Goal: Information Seeking & Learning: Learn about a topic

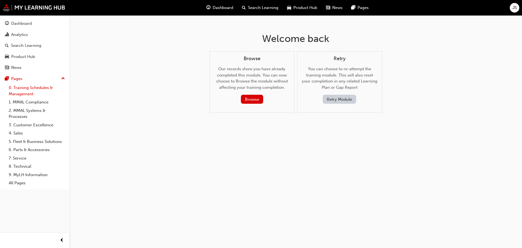
click at [35, 91] on link "0. Training Schedules & Management" at bounding box center [37, 90] width 61 height 14
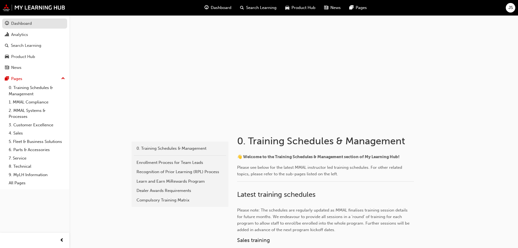
click at [20, 23] on div "Dashboard" at bounding box center [21, 23] width 21 height 6
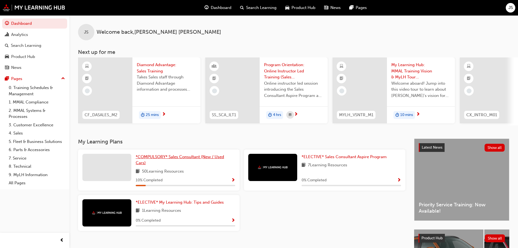
click at [166, 160] on span "*COMPULSORY* Sales Consultant (New / Used Cars)" at bounding box center [180, 159] width 88 height 11
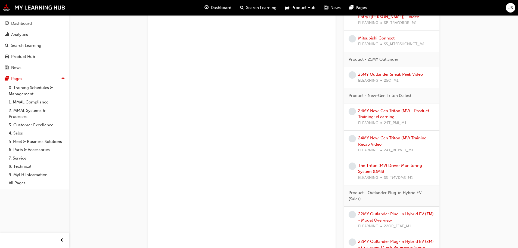
scroll to position [1103, 0]
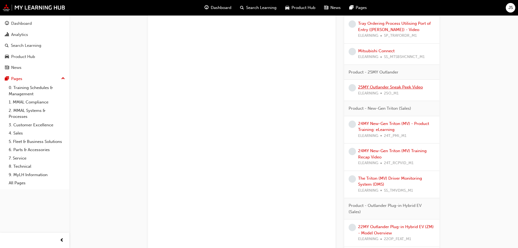
click at [397, 88] on link "25MY Outlander Sneak Peek Video" at bounding box center [390, 87] width 65 height 5
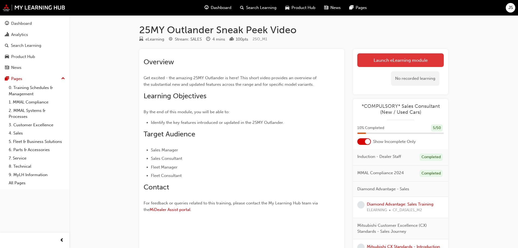
click at [387, 57] on link "Launch eLearning module" at bounding box center [400, 60] width 86 height 14
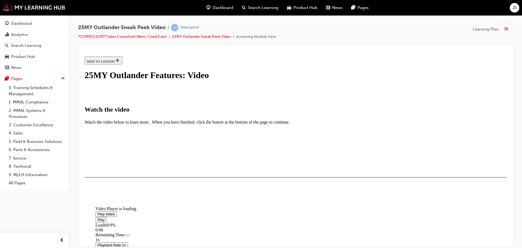
click at [98, 212] on span "Video player" at bounding box center [98, 214] width 0 height 4
click at [514, 88] on div "25MY Outlander Sneak Peek Video | Attempted *COMPULSORY* Sales Consultant (New …" at bounding box center [295, 124] width 453 height 219
click at [515, 197] on div "25MY Outlander Sneak Peek Video | Attempted *COMPULSORY* Sales Consultant (New …" at bounding box center [295, 124] width 453 height 219
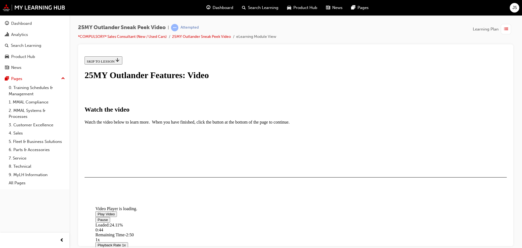
drag, startPoint x: 437, startPoint y: 209, endPoint x: 447, endPoint y: 210, distance: 10.1
click at [446, 159] on div "Video Player is loading. Play Video Pause Loaded : 24.11% 0:44 Remaining Time -…" at bounding box center [296, 159] width 422 height 0
click at [516, 173] on div "25MY Outlander Sneak Peek Video | Attempted *COMPULSORY* Sales Consultant (New …" at bounding box center [295, 124] width 453 height 219
drag, startPoint x: 437, startPoint y: 209, endPoint x: 445, endPoint y: 209, distance: 7.9
click at [445, 159] on div "Video Player is loading. Play Video Pause Loaded : 100.00% 3:32 Remaining Time …" at bounding box center [296, 159] width 422 height 0
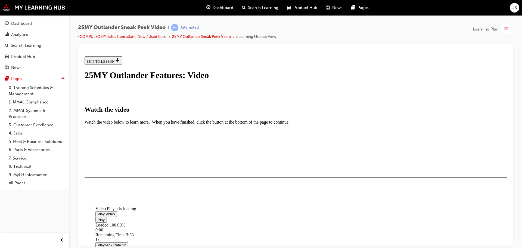
scroll to position [128, 0]
click at [138, 195] on div "I HAVE WATCHED THIS VIDEO" at bounding box center [112, 193] width 51 height 4
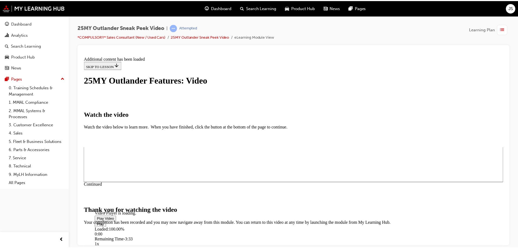
scroll to position [173, 0]
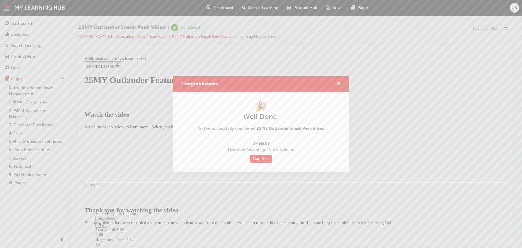
click at [337, 84] on span "cross-icon" at bounding box center [339, 84] width 4 height 5
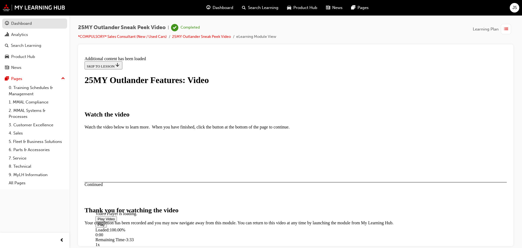
click at [16, 20] on link "Dashboard" at bounding box center [34, 23] width 65 height 10
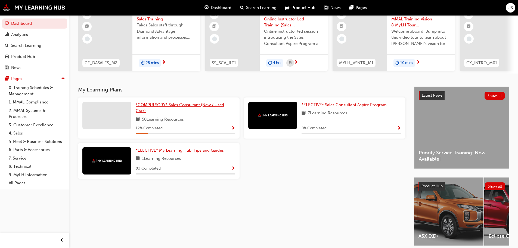
scroll to position [54, 0]
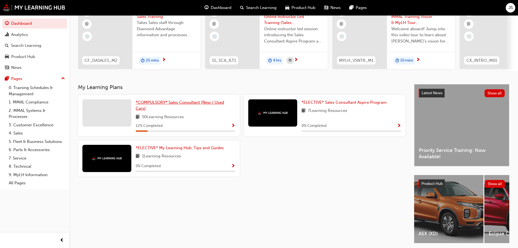
click at [173, 102] on span "*COMPULSORY* Sales Consultant (New / Used Cars)" at bounding box center [180, 105] width 88 height 11
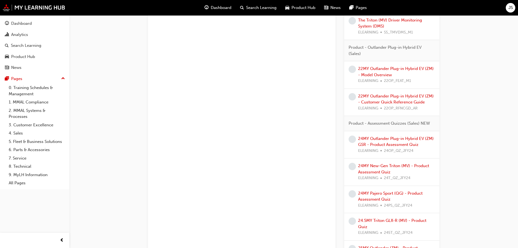
scroll to position [1300, 0]
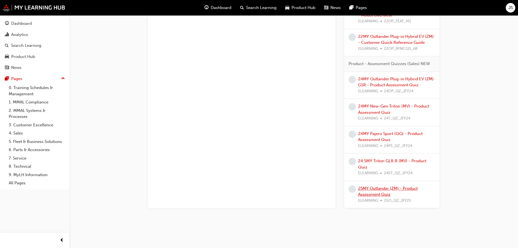
click at [374, 189] on link "25MY Outlander (ZM) - Product Assessment Quiz" at bounding box center [388, 191] width 60 height 11
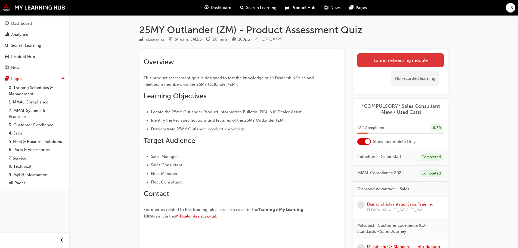
click at [389, 58] on link "Launch eLearning module" at bounding box center [400, 60] width 86 height 14
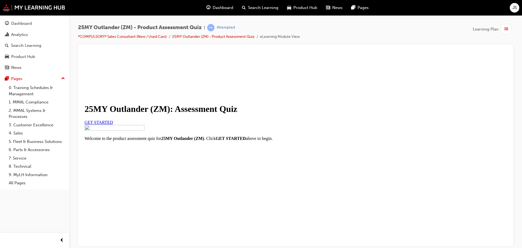
click at [113, 124] on link "GET STARTED" at bounding box center [99, 122] width 29 height 5
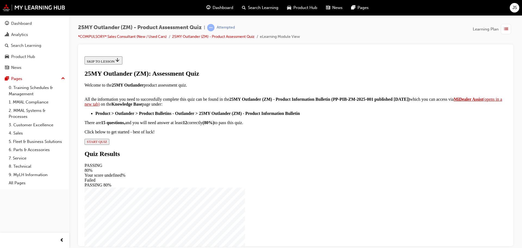
scroll to position [82, 0]
click at [107, 143] on span "START QUIZ" at bounding box center [97, 141] width 20 height 4
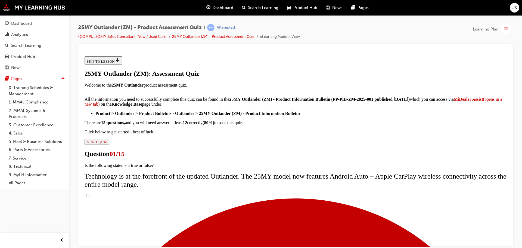
click at [89, 193] on input "True" at bounding box center [88, 195] width 4 height 4
radio input "true"
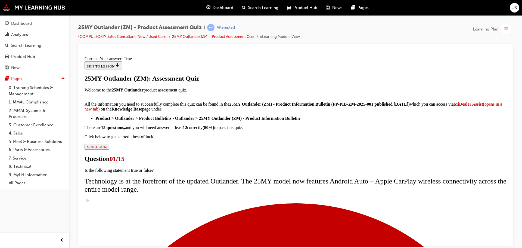
scroll to position [66, 0]
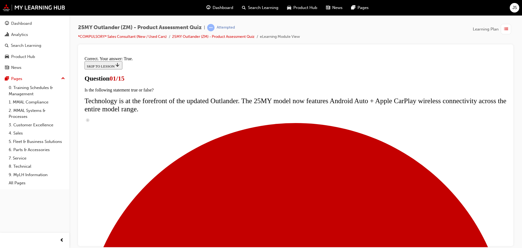
scroll to position [54, 0]
radio input "true"
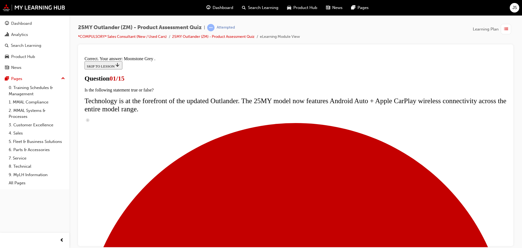
scroll to position [134, 0]
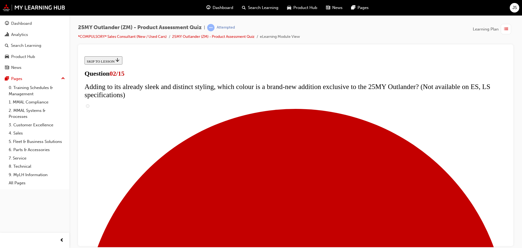
scroll to position [82, 0]
checkbox input "true"
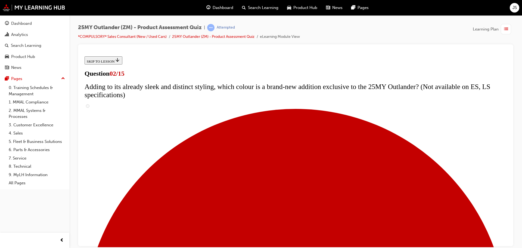
checkbox input "true"
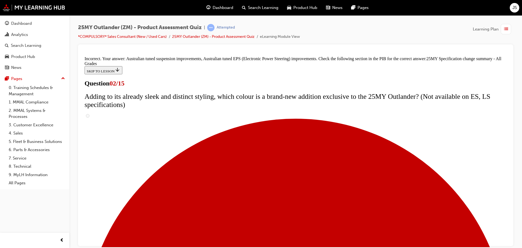
scroll to position [186, 0]
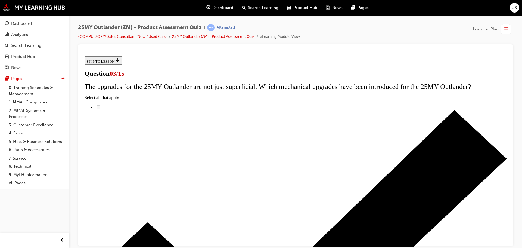
scroll to position [54, 0]
radio input "true"
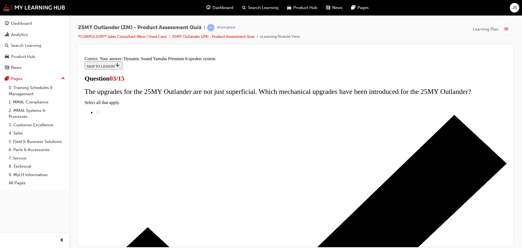
scroll to position [91, 0]
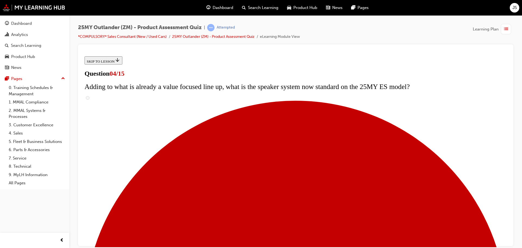
scroll to position [54, 0]
checkbox input "true"
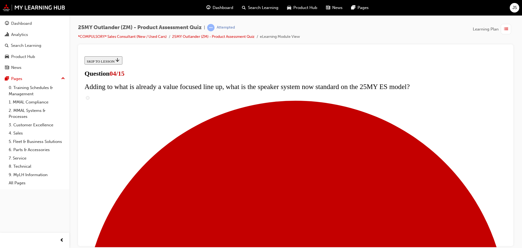
checkbox input "true"
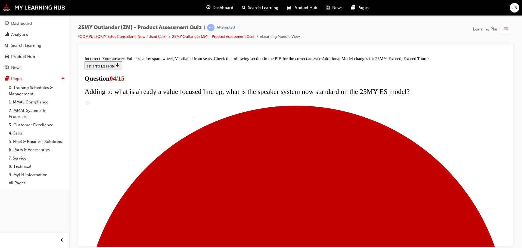
scroll to position [208, 0]
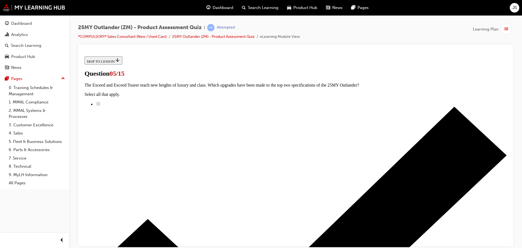
scroll to position [82, 0]
radio input "true"
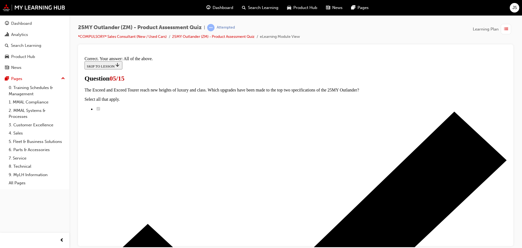
scroll to position [134, 0]
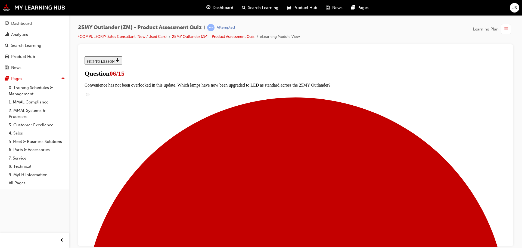
scroll to position [163, 0]
radio input "true"
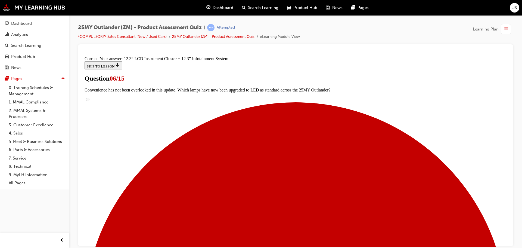
scroll to position [186, 0]
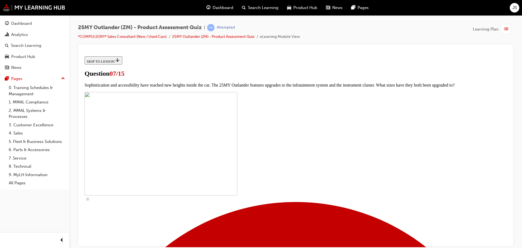
scroll to position [190, 0]
checkbox input "true"
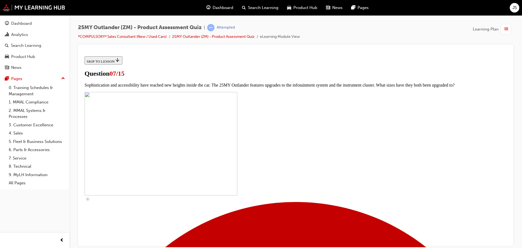
checkbox input "true"
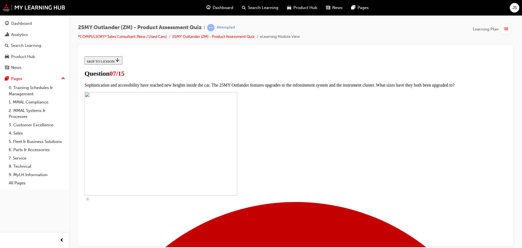
checkbox input "true"
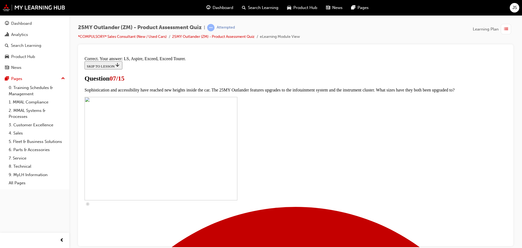
scroll to position [248, 0]
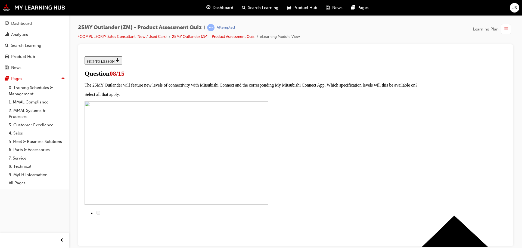
scroll to position [54, 0]
radio input "true"
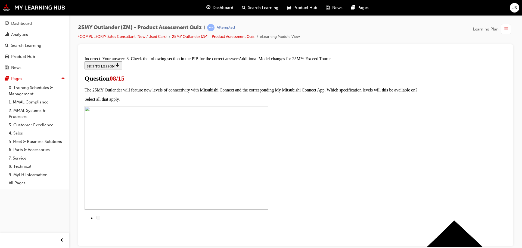
scroll to position [124, 0]
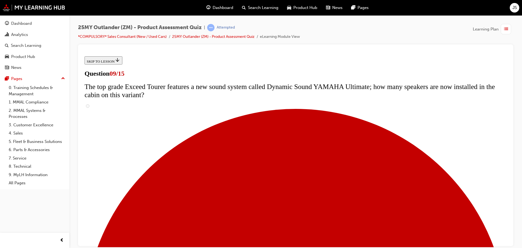
scroll to position [245, 0]
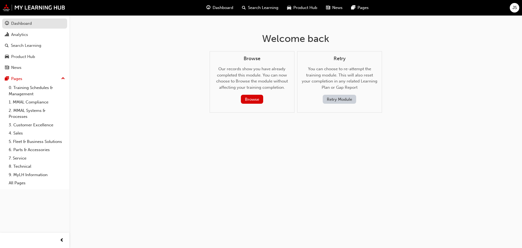
click at [27, 23] on div "Dashboard" at bounding box center [21, 23] width 21 height 6
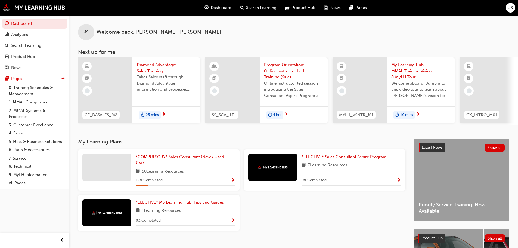
click at [160, 136] on div "JS Welcome back , JAKE SMYTHE Next up for me CF_DASALES_M2 Diamond Advantage: S…" at bounding box center [293, 76] width 449 height 123
click at [169, 160] on span "*COMPULSORY* Sales Consultant (New / Used Cars)" at bounding box center [180, 159] width 88 height 11
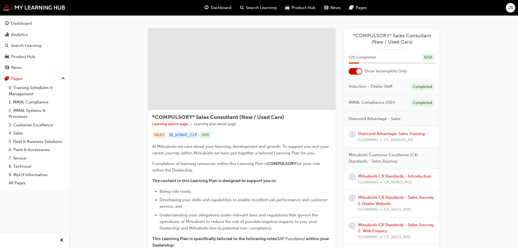
click at [352, 70] on div at bounding box center [356, 71] width 14 height 7
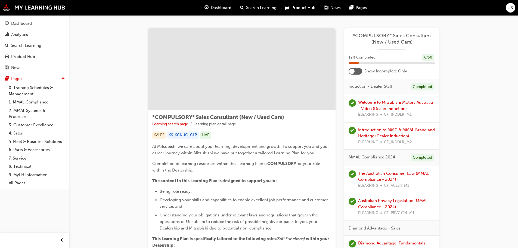
click at [352, 70] on div at bounding box center [351, 71] width 5 height 5
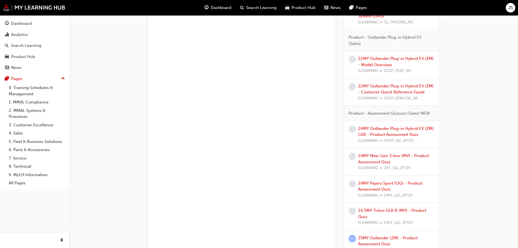
scroll to position [1300, 0]
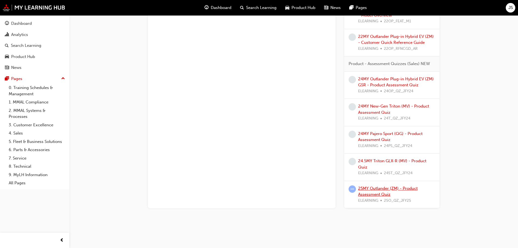
click at [381, 189] on link "25MY Outlander (ZM) - Product Assessment Quiz" at bounding box center [388, 191] width 60 height 11
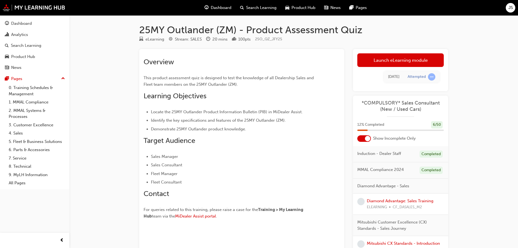
click at [499, 112] on div "25MY Outlander (ZM) - Product Assessment Quiz eLearning Stream: SALES 20 mins 1…" at bounding box center [259, 143] width 518 height 286
click at [394, 57] on link "Launch eLearning module" at bounding box center [400, 60] width 86 height 14
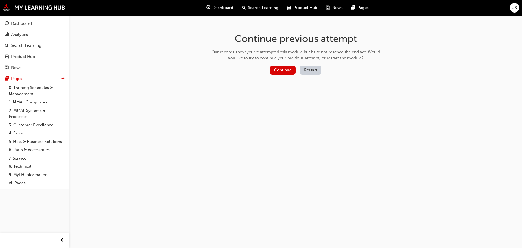
click at [309, 70] on button "Restart" at bounding box center [310, 70] width 21 height 9
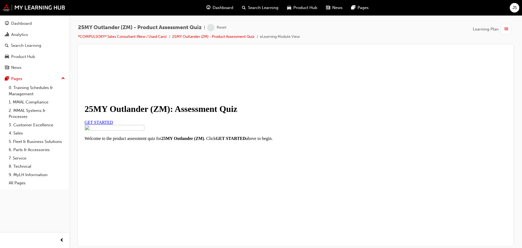
scroll to position [64, 0]
click at [113, 120] on span "GET STARTED" at bounding box center [99, 122] width 29 height 5
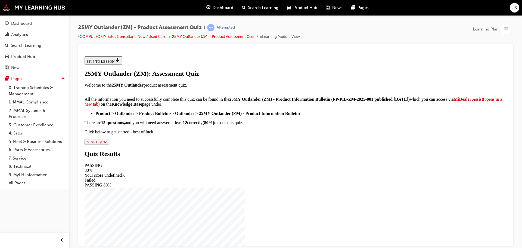
scroll to position [91, 0]
click at [107, 143] on span "START QUIZ" at bounding box center [97, 141] width 20 height 4
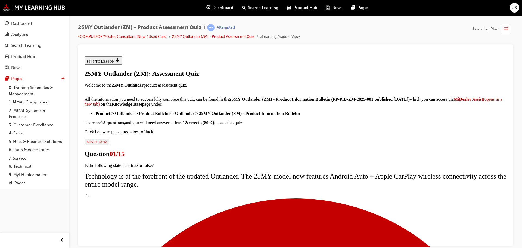
scroll to position [43, 0]
click at [89, 193] on input "True" at bounding box center [88, 195] width 4 height 4
radio input "true"
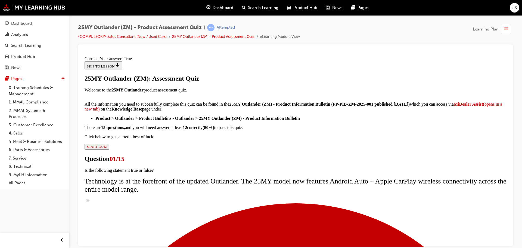
scroll to position [66, 0]
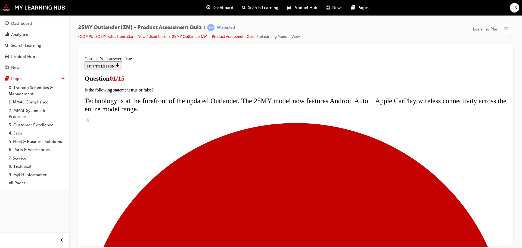
scroll to position [109, 0]
radio input "true"
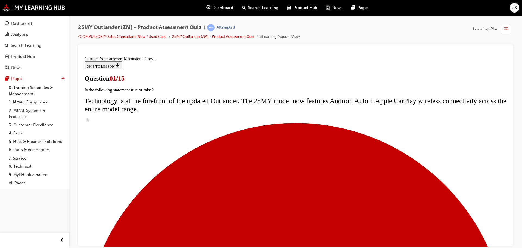
scroll to position [134, 0]
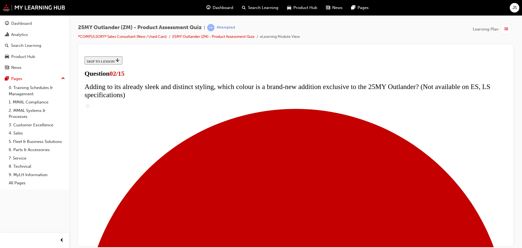
scroll to position [109, 0]
checkbox input "true"
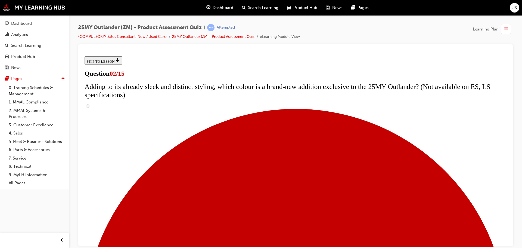
checkbox input "true"
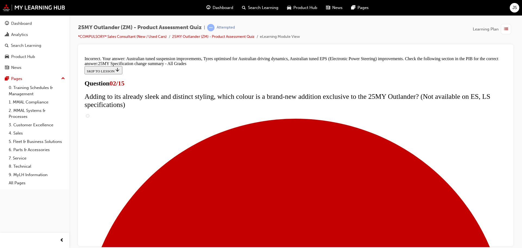
scroll to position [186, 0]
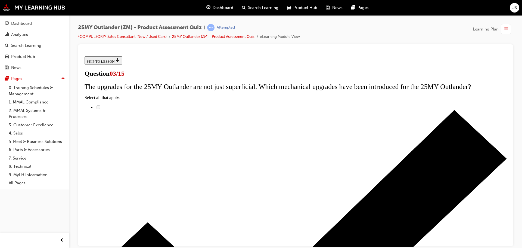
scroll to position [54, 0]
radio input "true"
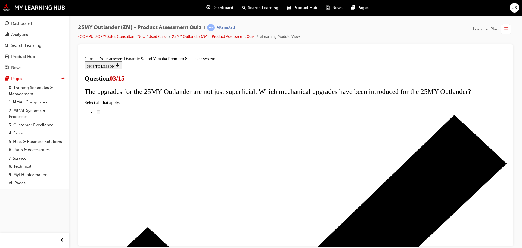
scroll to position [91, 0]
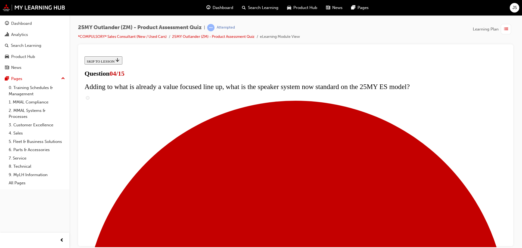
scroll to position [82, 0]
checkbox input "true"
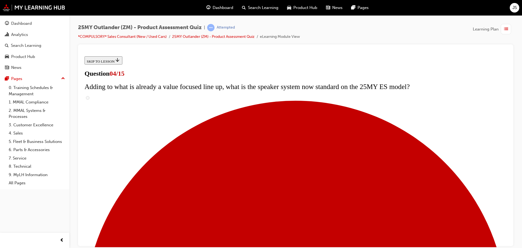
checkbox input "true"
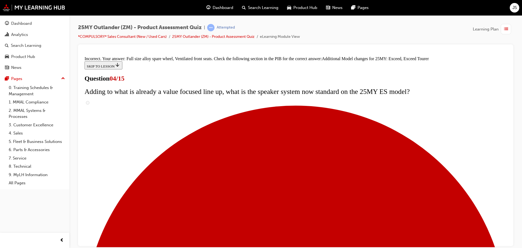
scroll to position [208, 0]
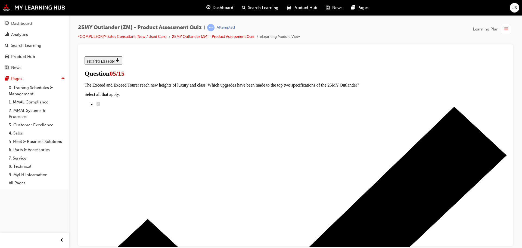
scroll to position [109, 0]
radio input "true"
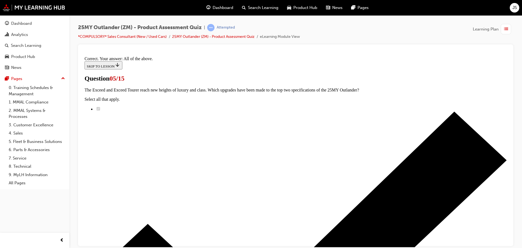
scroll to position [134, 0]
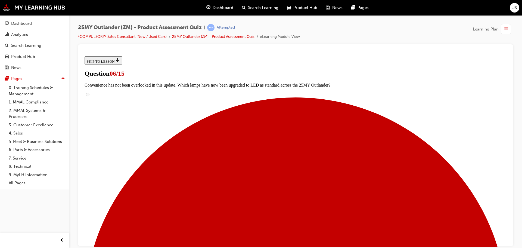
scroll to position [164, 0]
radio input "true"
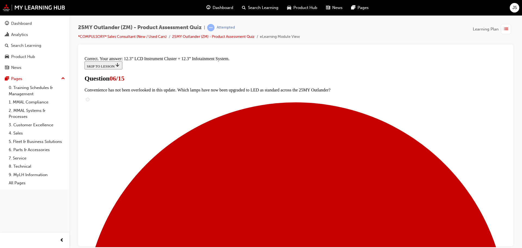
scroll to position [186, 0]
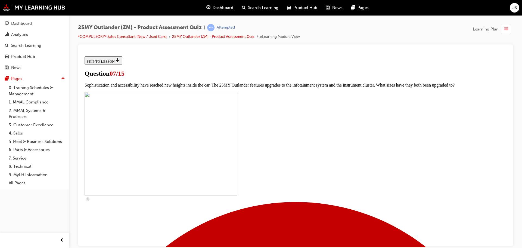
scroll to position [217, 0]
drag, startPoint x: 225, startPoint y: 105, endPoint x: 230, endPoint y: 120, distance: 16.5
checkbox input "true"
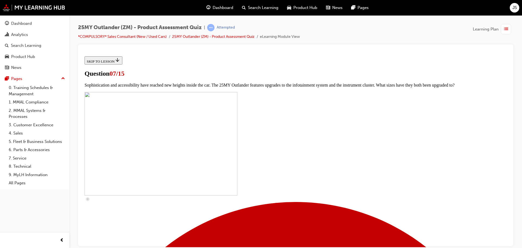
checkbox input "true"
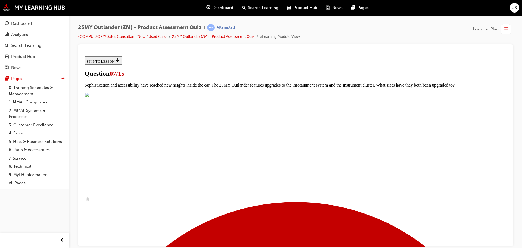
checkbox input "true"
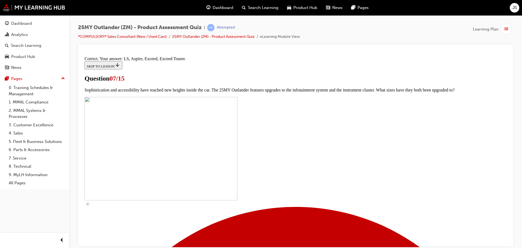
scroll to position [248, 0]
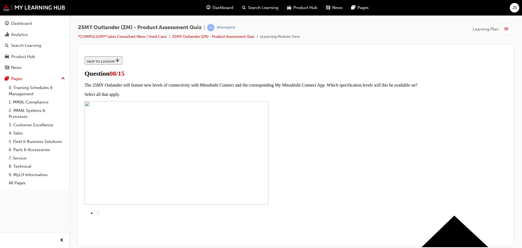
scroll to position [27, 0]
radio input "true"
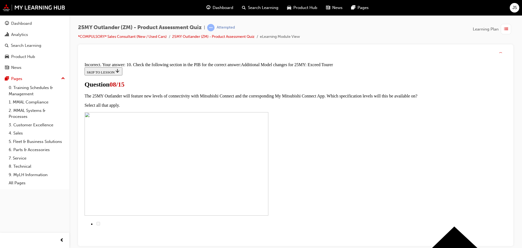
scroll to position [124, 0]
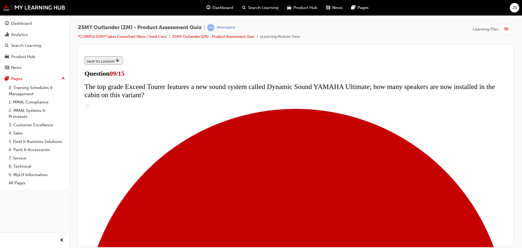
scroll to position [217, 0]
radio input "true"
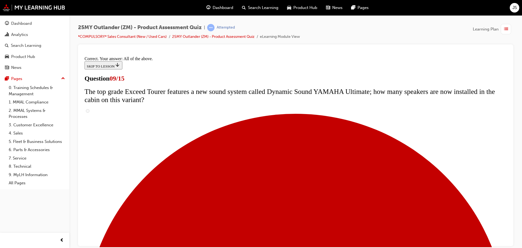
scroll to position [285, 0]
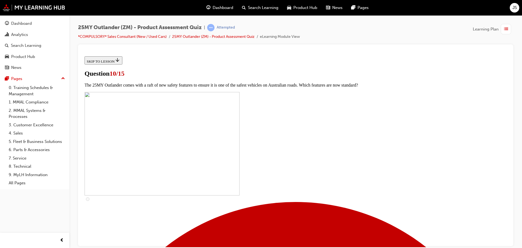
scroll to position [109, 0]
checkbox input "true"
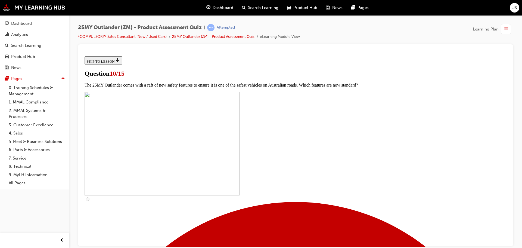
checkbox input "true"
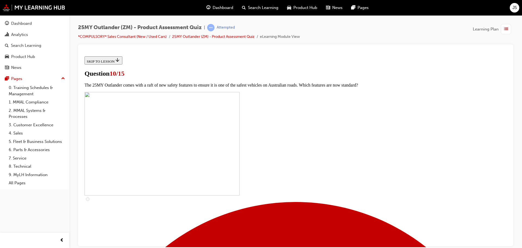
checkbox input "true"
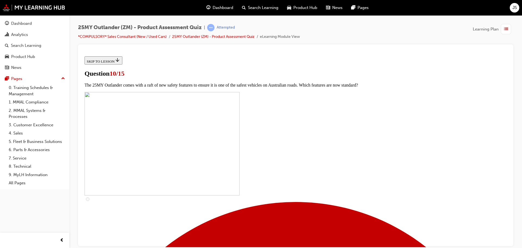
checkbox input "true"
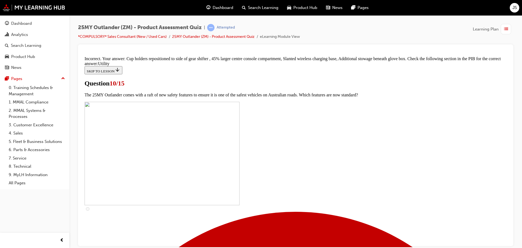
scroll to position [268, 0]
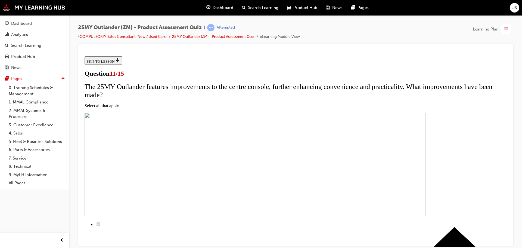
scroll to position [54, 0]
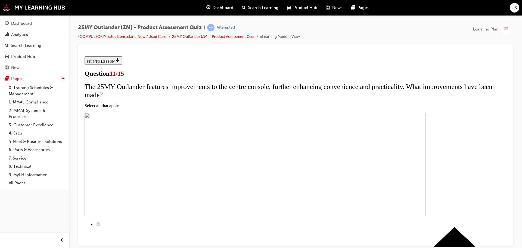
scroll to position [82, 0]
checkbox input "true"
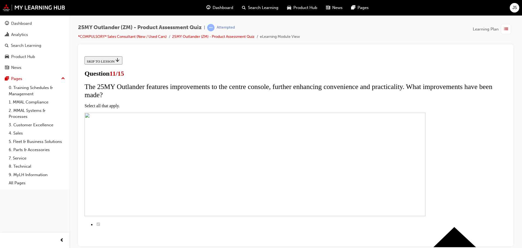
checkbox input "true"
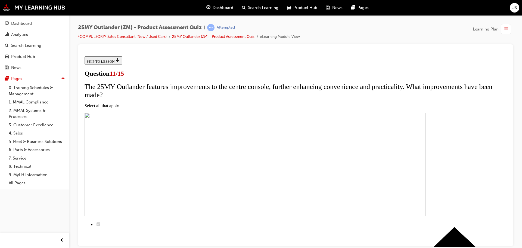
checkbox input "true"
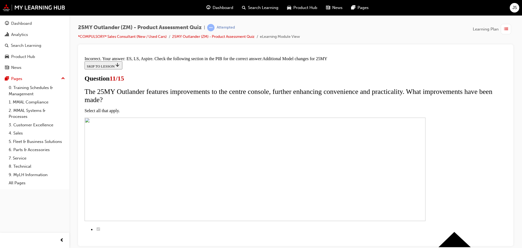
scroll to position [164, 0]
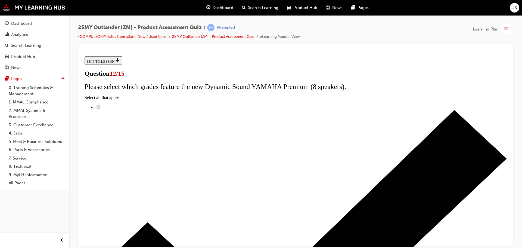
radio input "true"
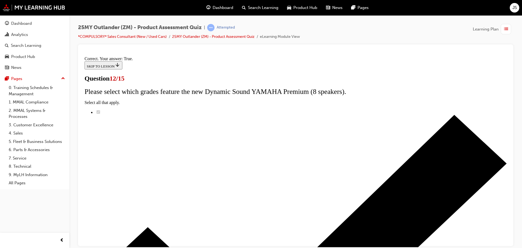
scroll to position [66, 0]
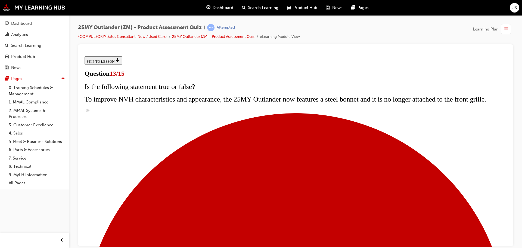
scroll to position [82, 0]
radio input "true"
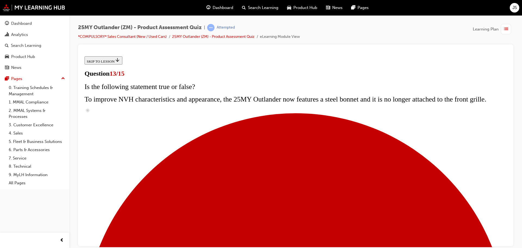
radio input "true"
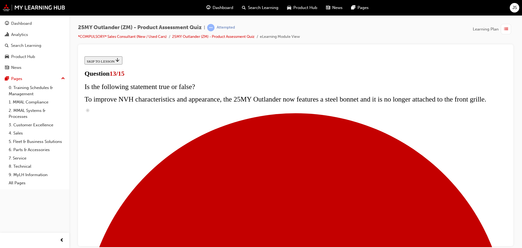
radio input "true"
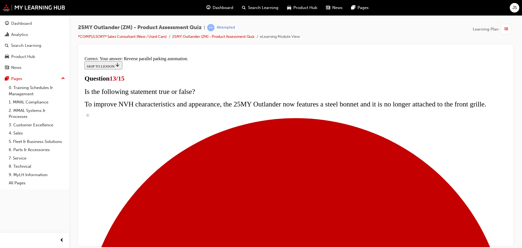
scroll to position [144, 0]
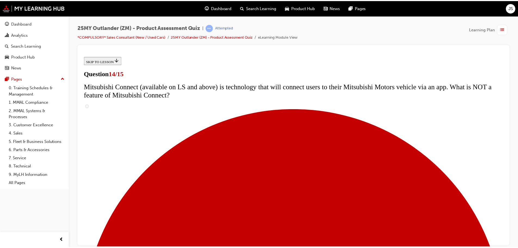
scroll to position [0, 0]
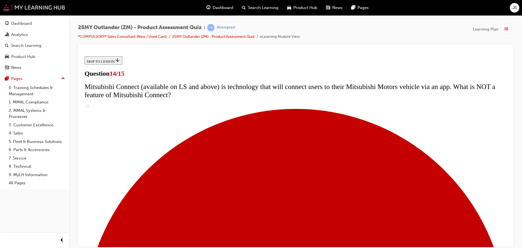
click at [44, 8] on img at bounding box center [34, 7] width 63 height 7
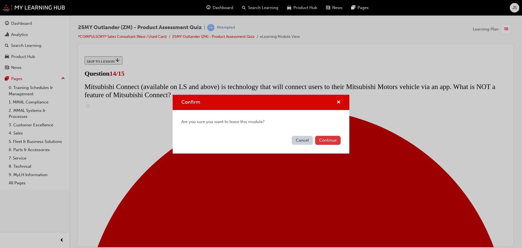
click at [323, 138] on button "Continue" at bounding box center [328, 140] width 26 height 9
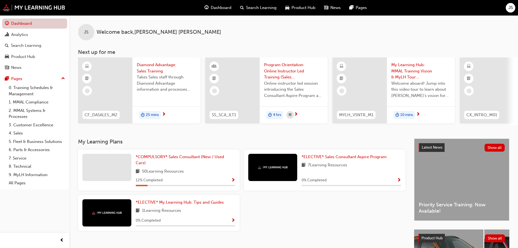
click at [32, 24] on link "Dashboard" at bounding box center [34, 23] width 65 height 10
click at [170, 157] on span "*COMPULSORY* Sales Consultant (New / Used Cars)" at bounding box center [180, 159] width 88 height 11
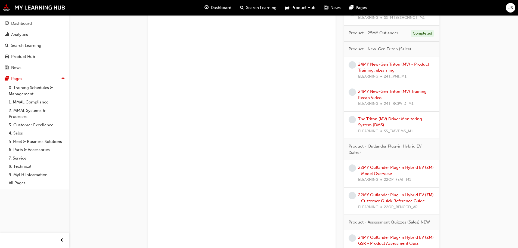
scroll to position [1300, 0]
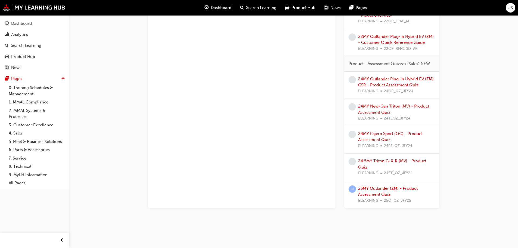
click at [378, 191] on div "25MY Outlander (ZM) - Product Assessment Quiz ELEARNING 25O_QZ_JFY25" at bounding box center [396, 194] width 77 height 18
click at [382, 186] on link "25MY Outlander (ZM) - Product Assessment Quiz" at bounding box center [388, 191] width 60 height 11
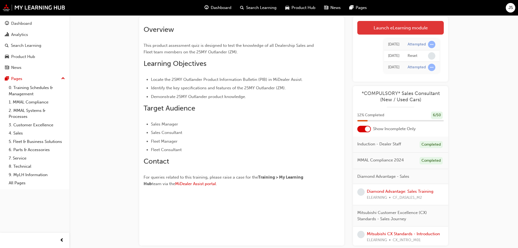
scroll to position [7, 0]
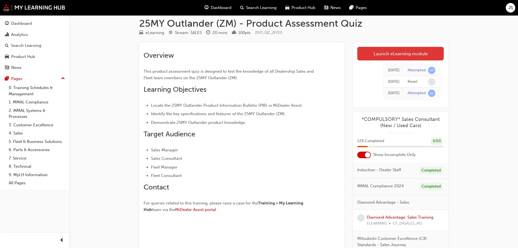
click at [377, 51] on link "Launch eLearning module" at bounding box center [400, 54] width 86 height 14
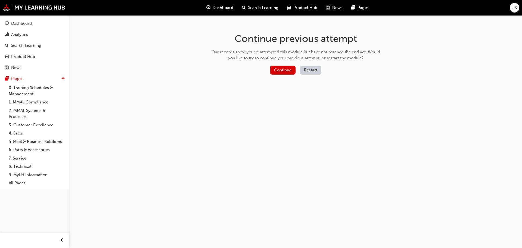
click at [319, 71] on button "Restart" at bounding box center [310, 70] width 21 height 9
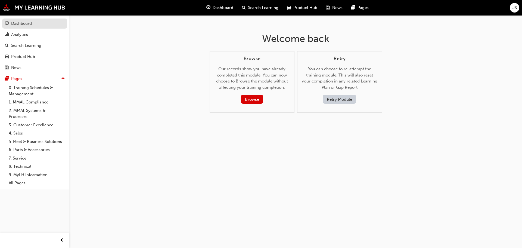
click at [21, 27] on link "Dashboard" at bounding box center [34, 23] width 65 height 10
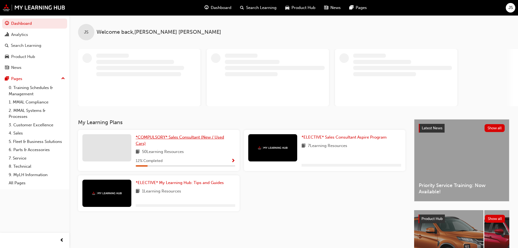
click at [176, 140] on div "JS Welcome back , JAKE SMYTHE My Learning Plans *COMPULSORY* Sales Consultant (…" at bounding box center [293, 151] width 449 height 272
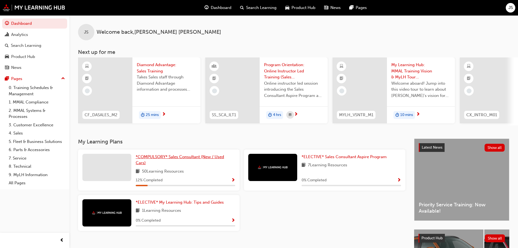
click at [185, 159] on span "*COMPULSORY* Sales Consultant (New / Used Cars)" at bounding box center [180, 159] width 88 height 11
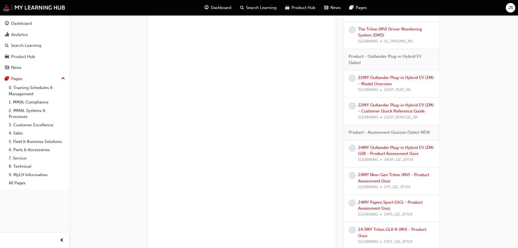
scroll to position [1300, 0]
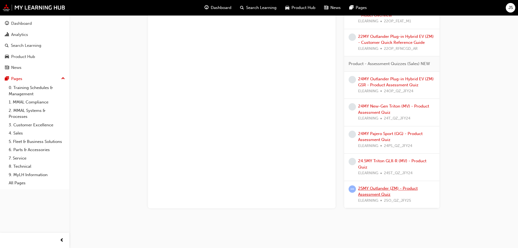
click at [398, 188] on link "25MY Outlander (ZM) - Product Assessment Quiz" at bounding box center [388, 191] width 60 height 11
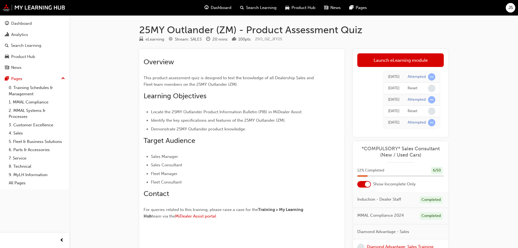
click at [397, 124] on div "Today" at bounding box center [393, 122] width 11 height 6
click at [433, 123] on span "learningRecordVerb_ATTEMPT-icon" at bounding box center [431, 122] width 7 height 7
click at [432, 98] on span "learningRecordVerb_ATTEMPT-icon" at bounding box center [431, 99] width 7 height 7
click at [429, 77] on span "learningRecordVerb_ATTEMPT-icon" at bounding box center [431, 76] width 7 height 7
click at [410, 111] on div "Reset" at bounding box center [413, 110] width 10 height 5
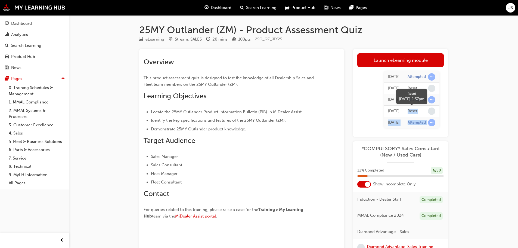
drag, startPoint x: 410, startPoint y: 111, endPoint x: 456, endPoint y: 113, distance: 45.7
click at [456, 113] on div "25MY Outlander (ZM) - Product Assessment Quiz eLearning Stream: SALES 20 mins 1…" at bounding box center [293, 171] width 326 height 294
click at [461, 112] on div "25MY Outlander (ZM) - Product Assessment Quiz eLearning Stream: SALES 20 mins 1…" at bounding box center [259, 165] width 518 height 331
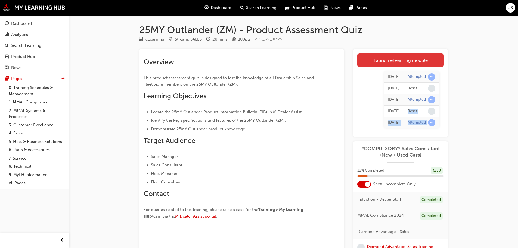
click at [394, 63] on link "Launch eLearning module" at bounding box center [400, 60] width 86 height 14
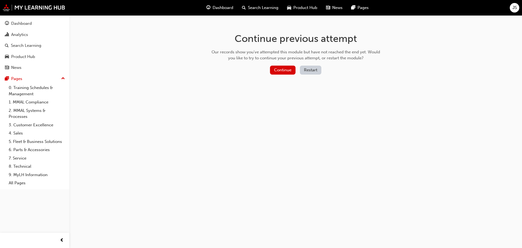
click at [304, 70] on button "Restart" at bounding box center [310, 70] width 21 height 9
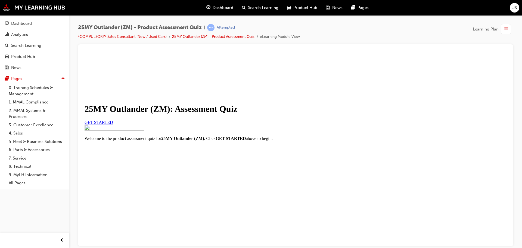
scroll to position [64, 0]
click at [113, 120] on link "GET STARTED" at bounding box center [99, 122] width 29 height 5
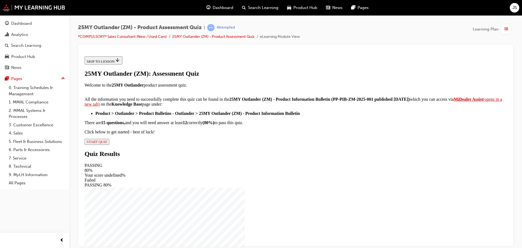
scroll to position [91, 0]
click at [107, 143] on span "START QUIZ" at bounding box center [97, 141] width 20 height 4
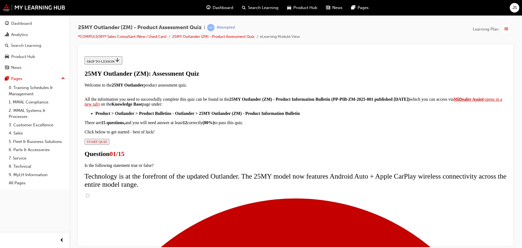
click at [89, 193] on input "True" at bounding box center [88, 195] width 4 height 4
radio input "true"
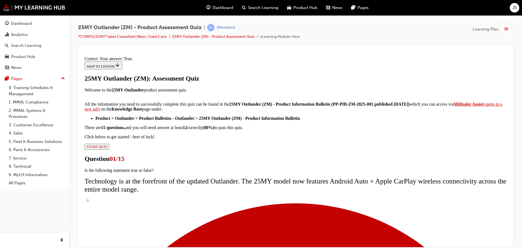
scroll to position [66, 0]
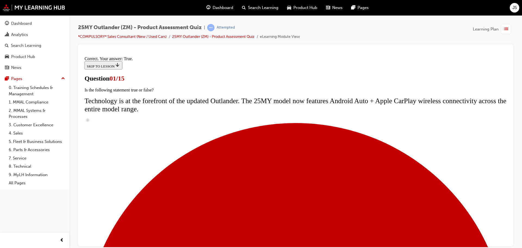
scroll to position [54, 0]
radio input "true"
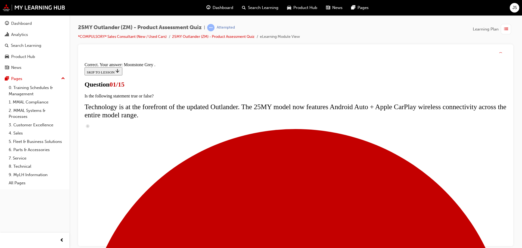
scroll to position [134, 0]
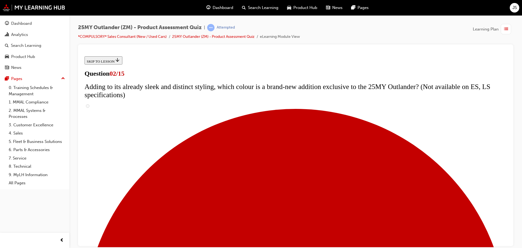
scroll to position [54, 0]
checkbox input "true"
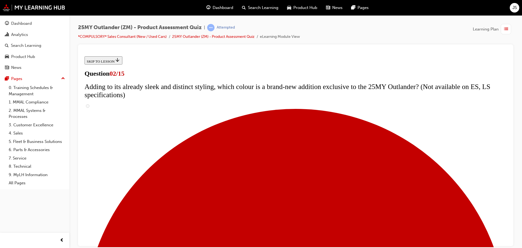
checkbox input "true"
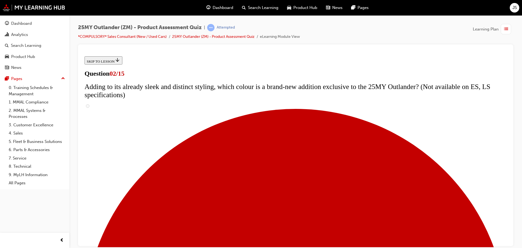
checkbox input "true"
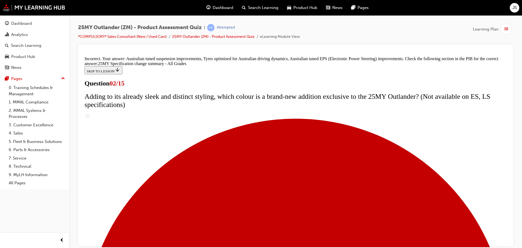
scroll to position [186, 0]
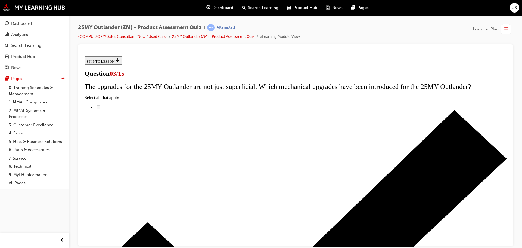
scroll to position [54, 0]
radio input "true"
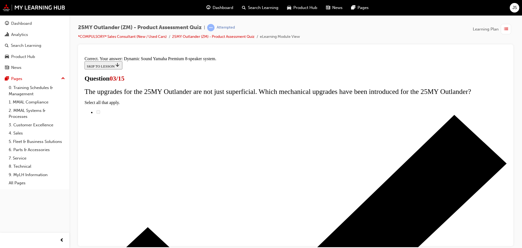
scroll to position [91, 0]
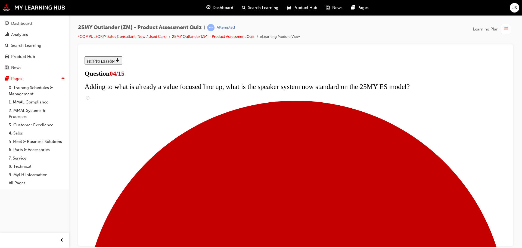
scroll to position [109, 0]
checkbox input "true"
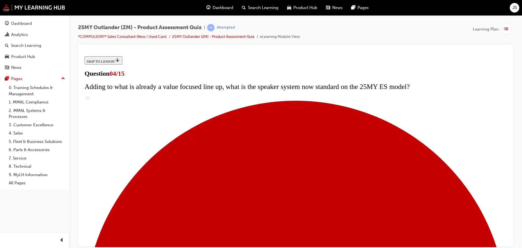
checkbox input "true"
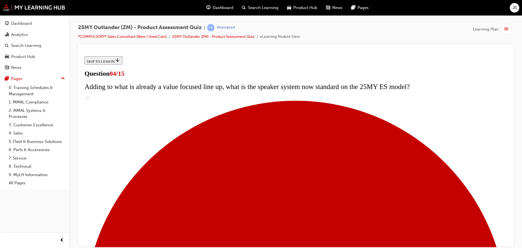
checkbox input "true"
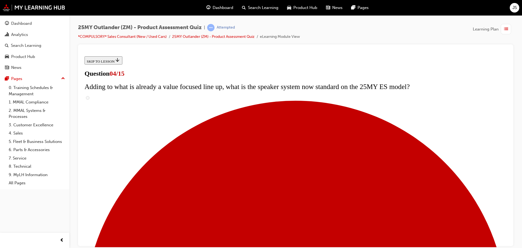
checkbox input "true"
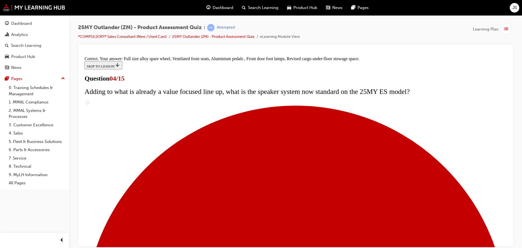
scroll to position [175, 0]
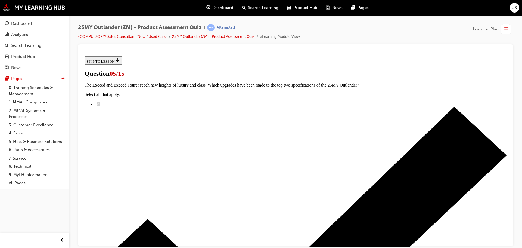
scroll to position [82, 0]
radio input "true"
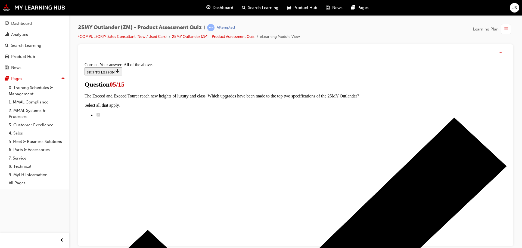
scroll to position [134, 0]
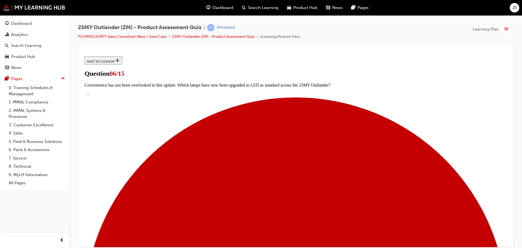
scroll to position [136, 0]
radio input "true"
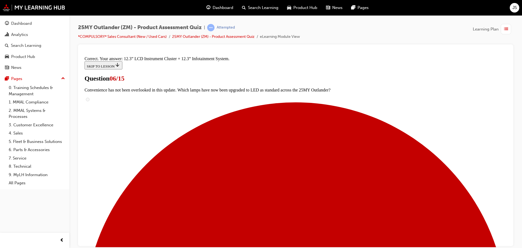
scroll to position [186, 0]
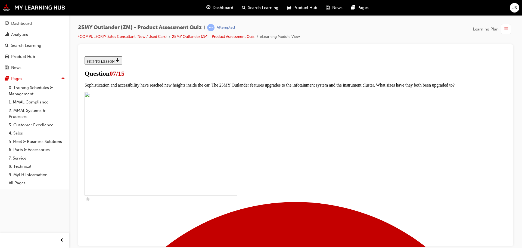
scroll to position [190, 0]
checkbox input "true"
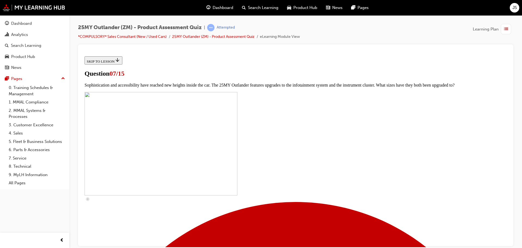
checkbox input "true"
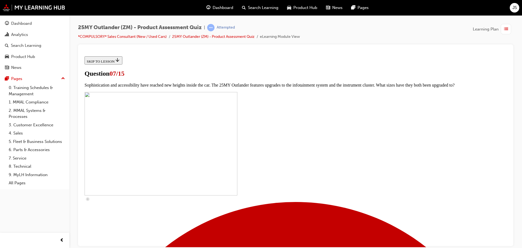
checkbox input "true"
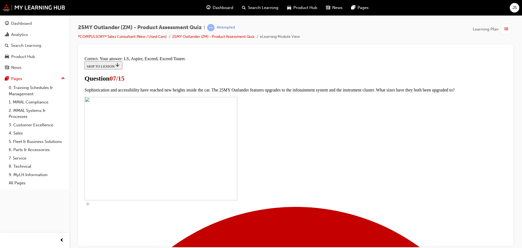
scroll to position [248, 0]
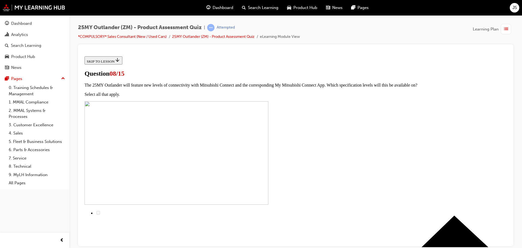
scroll to position [27, 0]
radio input "true"
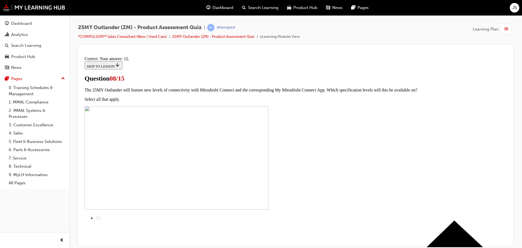
scroll to position [91, 0]
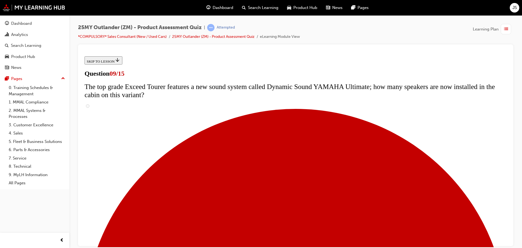
scroll to position [245, 0]
radio input "true"
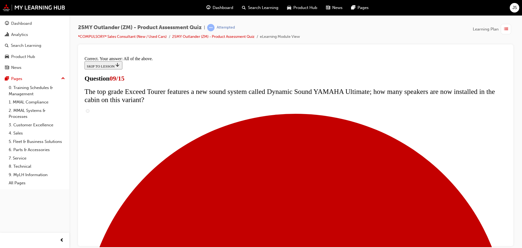
scroll to position [285, 0]
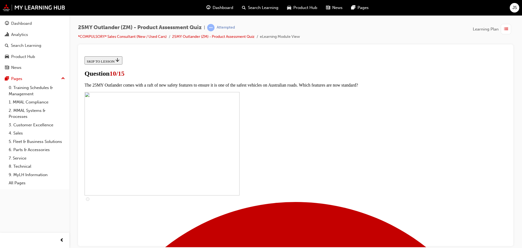
scroll to position [54, 0]
checkbox input "true"
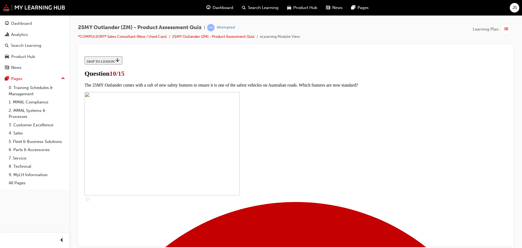
checkbox input "true"
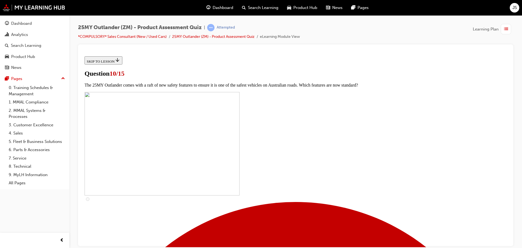
checkbox input "true"
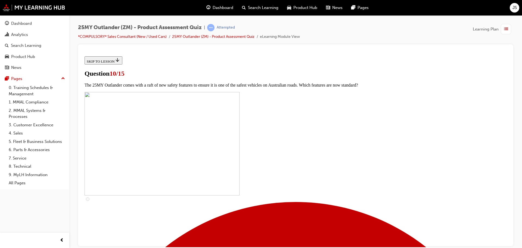
checkbox input "true"
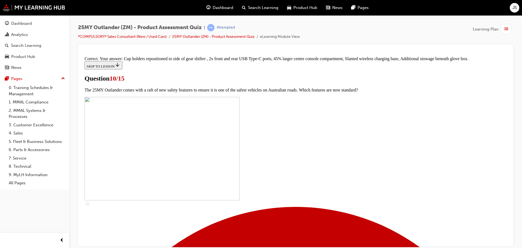
scroll to position [234, 0]
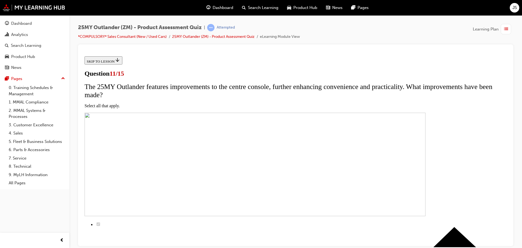
scroll to position [54, 0]
checkbox input "true"
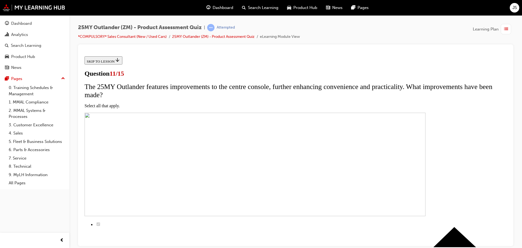
checkbox input "true"
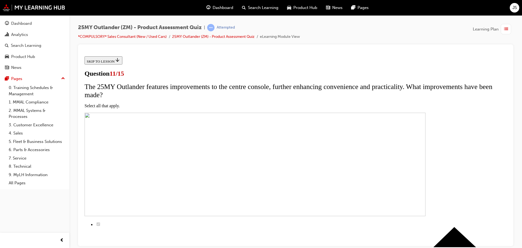
checkbox input "true"
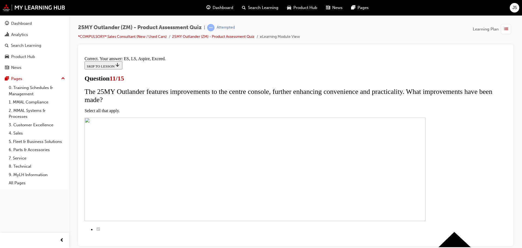
scroll to position [131, 0]
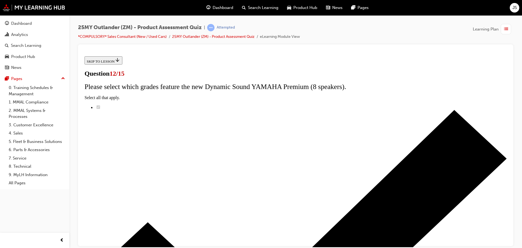
drag, startPoint x: 201, startPoint y: 108, endPoint x: 359, endPoint y: 115, distance: 157.6
drag, startPoint x: 205, startPoint y: 108, endPoint x: 383, endPoint y: 105, distance: 178.1
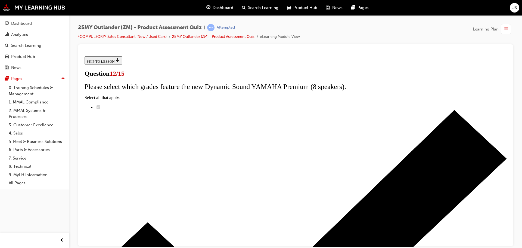
radio input "true"
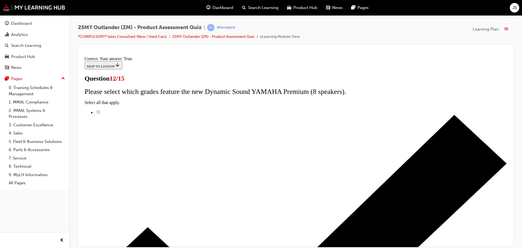
scroll to position [66, 0]
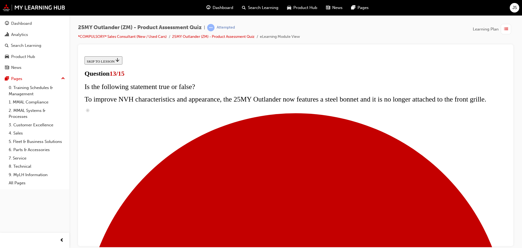
scroll to position [54, 0]
drag, startPoint x: 299, startPoint y: 86, endPoint x: 374, endPoint y: 89, distance: 74.8
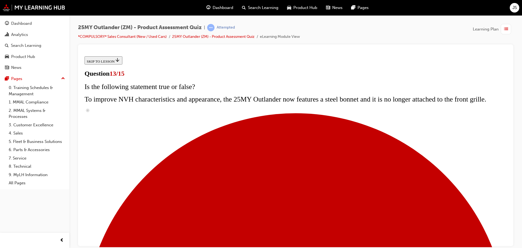
radio input "true"
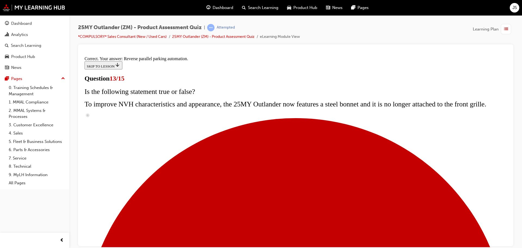
scroll to position [144, 0]
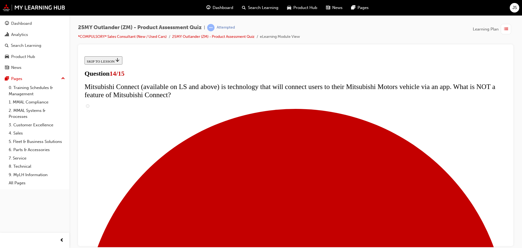
scroll to position [54, 0]
drag, startPoint x: 200, startPoint y: 78, endPoint x: 378, endPoint y: 79, distance: 178.1
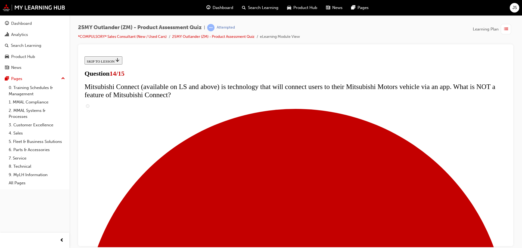
radio input "true"
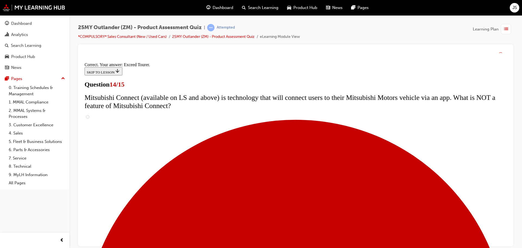
scroll to position [229, 0]
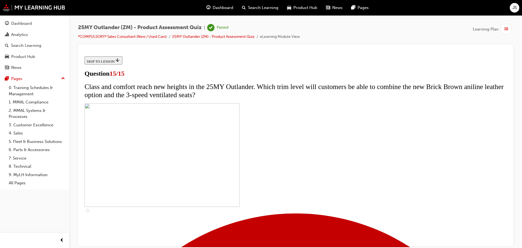
scroll to position [84, 0]
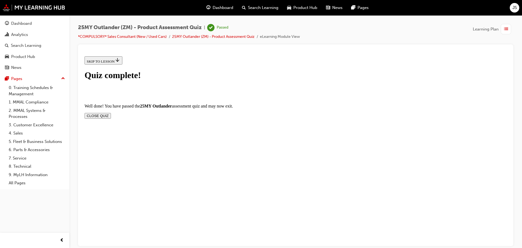
click at [111, 113] on button "CLOSE QUIZ" at bounding box center [98, 116] width 26 height 6
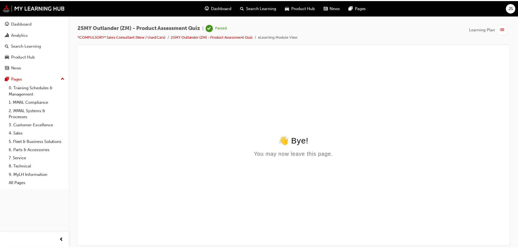
scroll to position [0, 0]
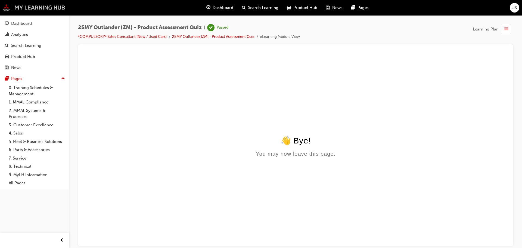
click at [36, 7] on img at bounding box center [34, 7] width 63 height 7
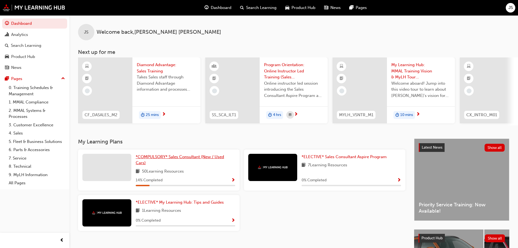
click at [165, 158] on span "*COMPULSORY* Sales Consultant (New / Used Cars)" at bounding box center [180, 159] width 88 height 11
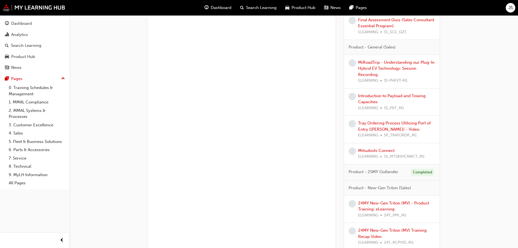
scroll to position [1006, 0]
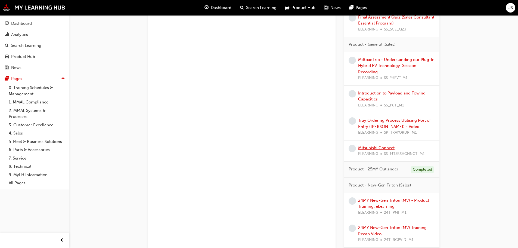
click at [391, 149] on link "Mitsubishi Connect" at bounding box center [376, 147] width 36 height 5
